Goal: Check status: Check status

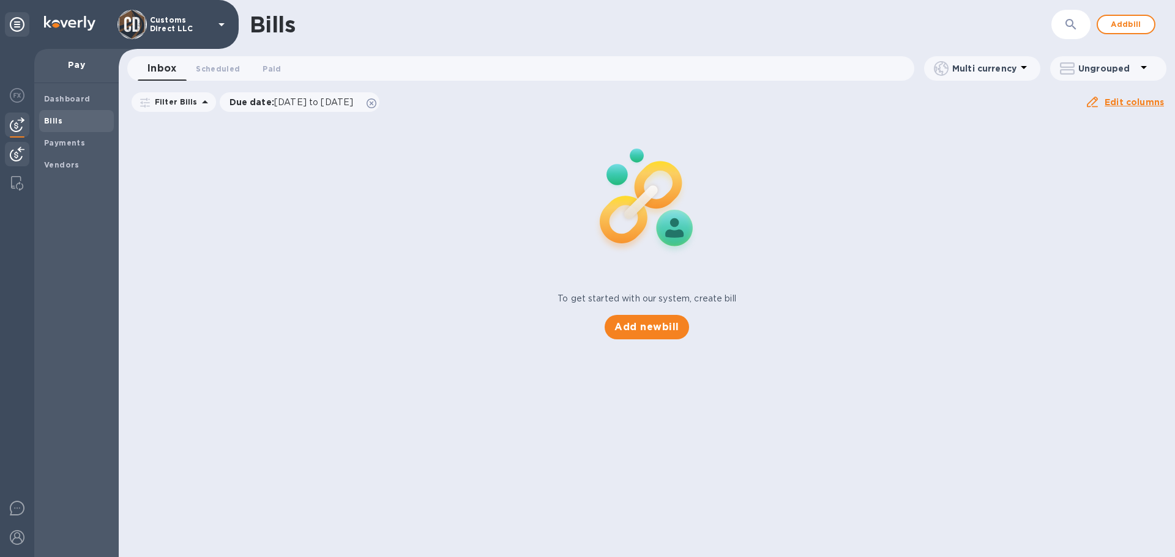
click at [18, 154] on img at bounding box center [17, 154] width 15 height 15
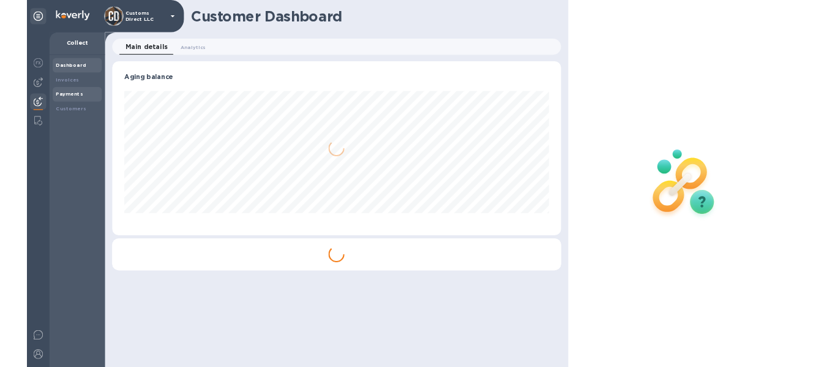
scroll to position [264, 682]
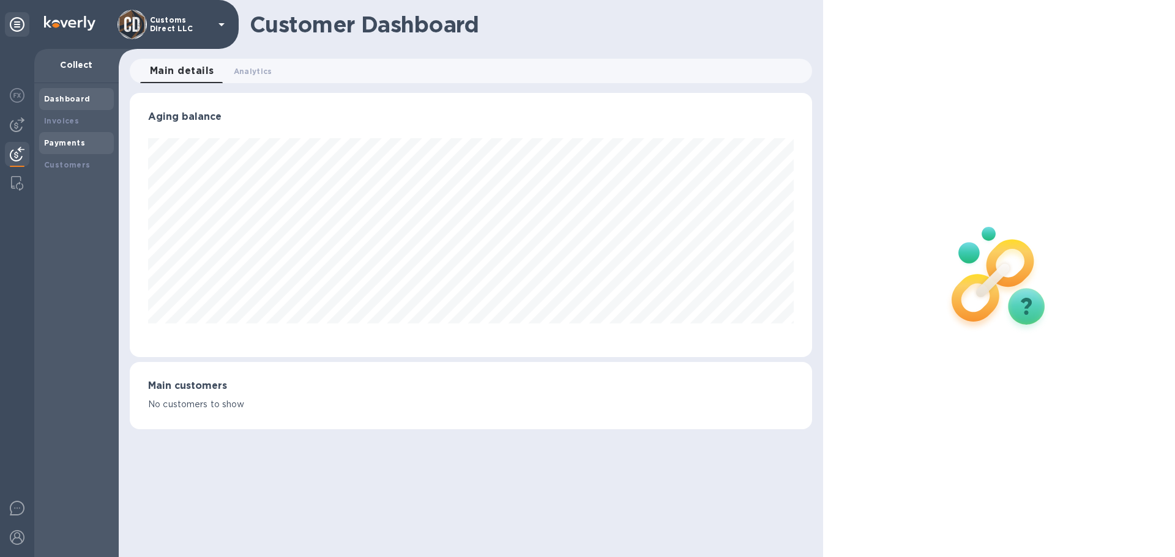
click at [56, 144] on b "Payments" at bounding box center [64, 142] width 41 height 9
